Goal: Task Accomplishment & Management: Manage account settings

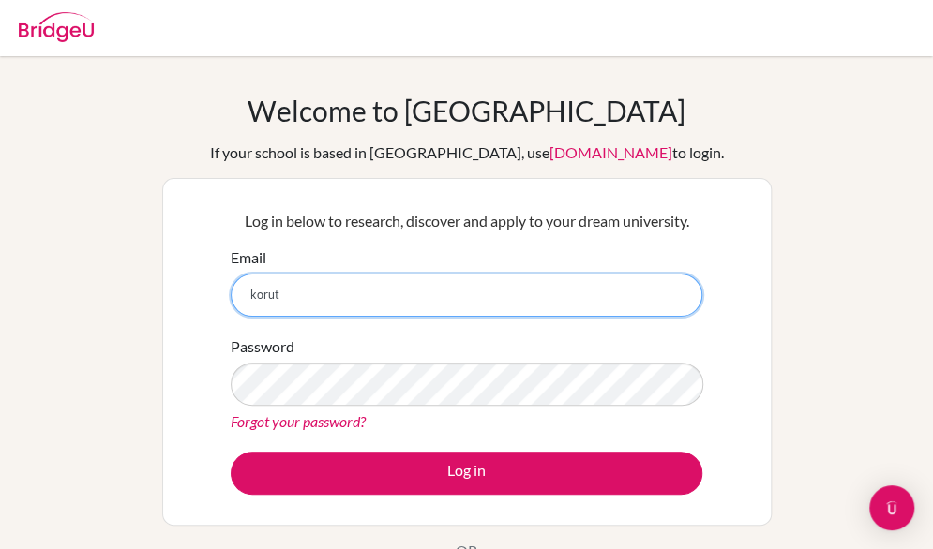
click at [304, 280] on input "korut" at bounding box center [467, 295] width 472 height 43
click at [231, 452] on button "Log in" at bounding box center [467, 473] width 472 height 43
type input "[EMAIL_ADDRESS][DOMAIN_NAME]"
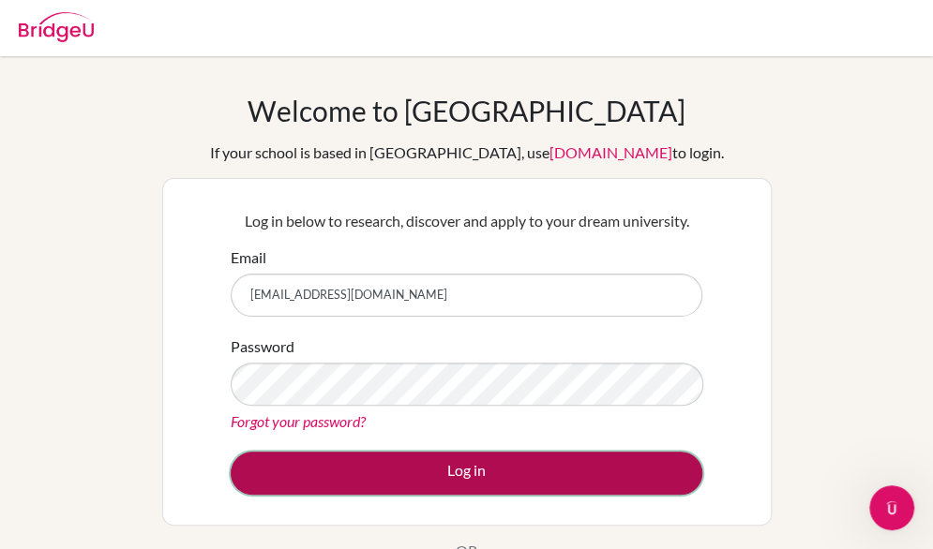
click at [340, 460] on button "Log in" at bounding box center [467, 473] width 472 height 43
